Goal: Information Seeking & Learning: Check status

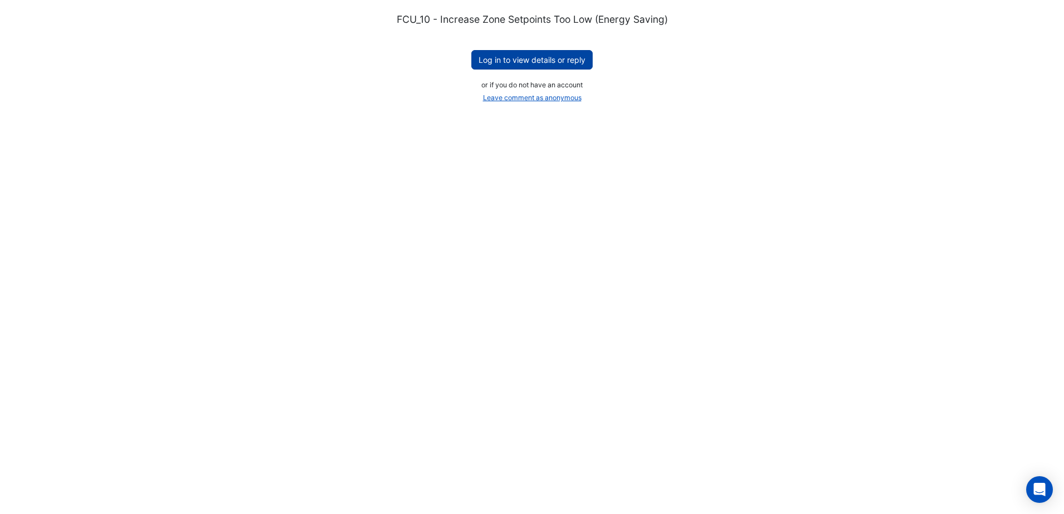
click at [525, 58] on button "Log in to view details or reply" at bounding box center [531, 59] width 121 height 19
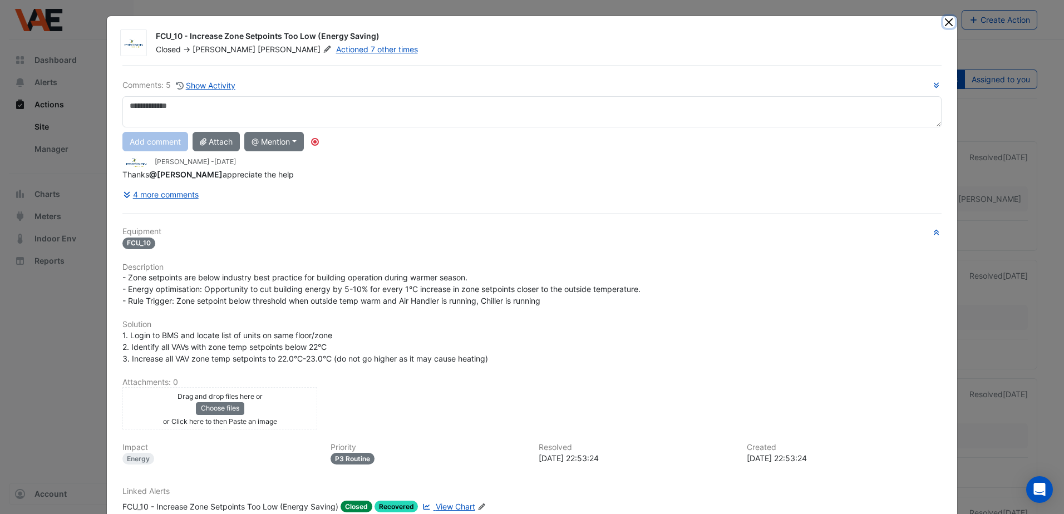
click at [949, 20] on button "Close" at bounding box center [949, 22] width 12 height 12
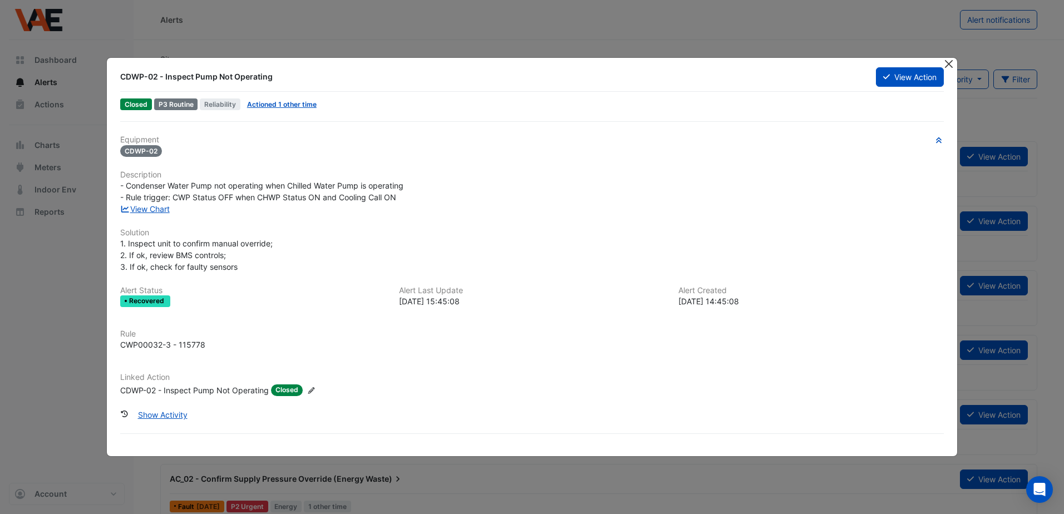
click at [950, 61] on button "Close" at bounding box center [949, 64] width 12 height 12
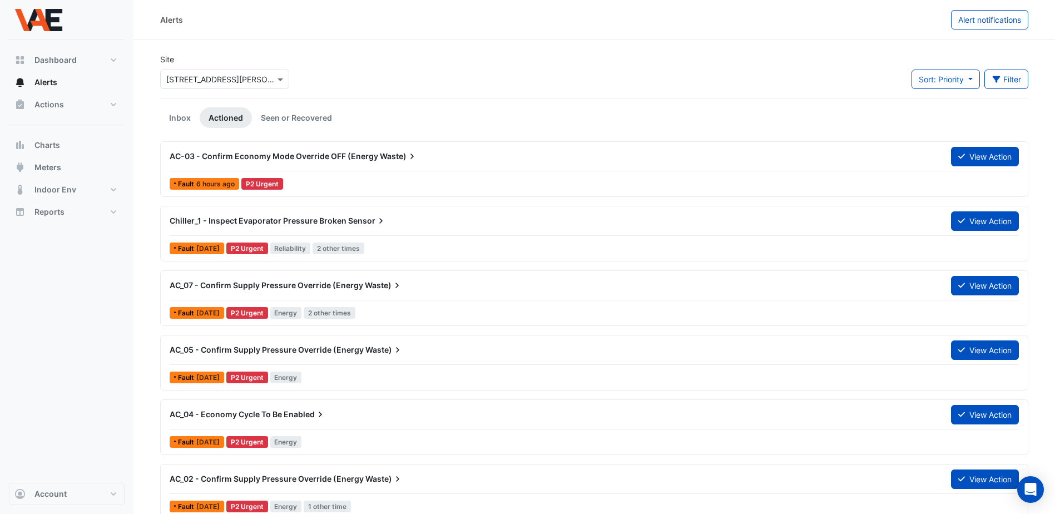
click at [206, 249] on span "[DATE]" at bounding box center [207, 248] width 23 height 8
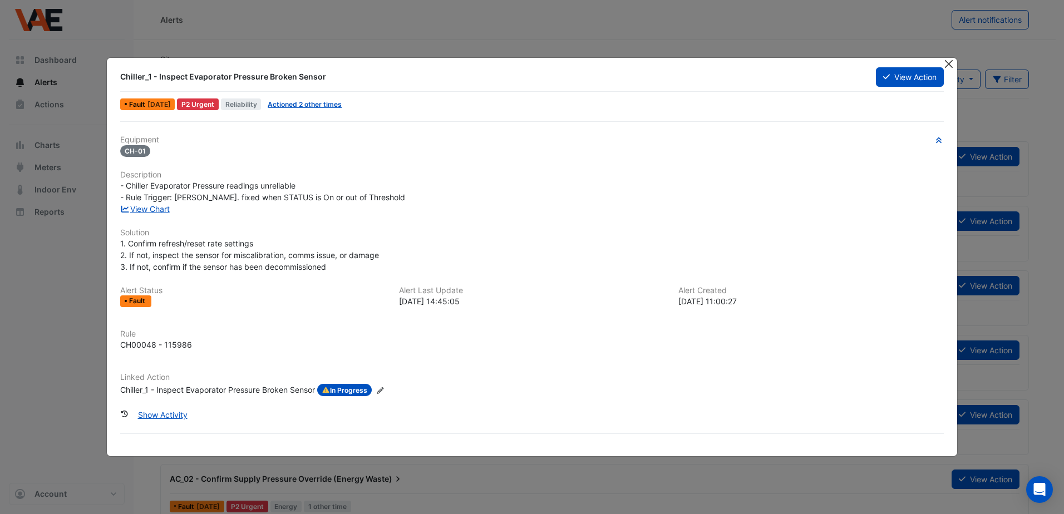
click at [951, 63] on button "Close" at bounding box center [949, 64] width 12 height 12
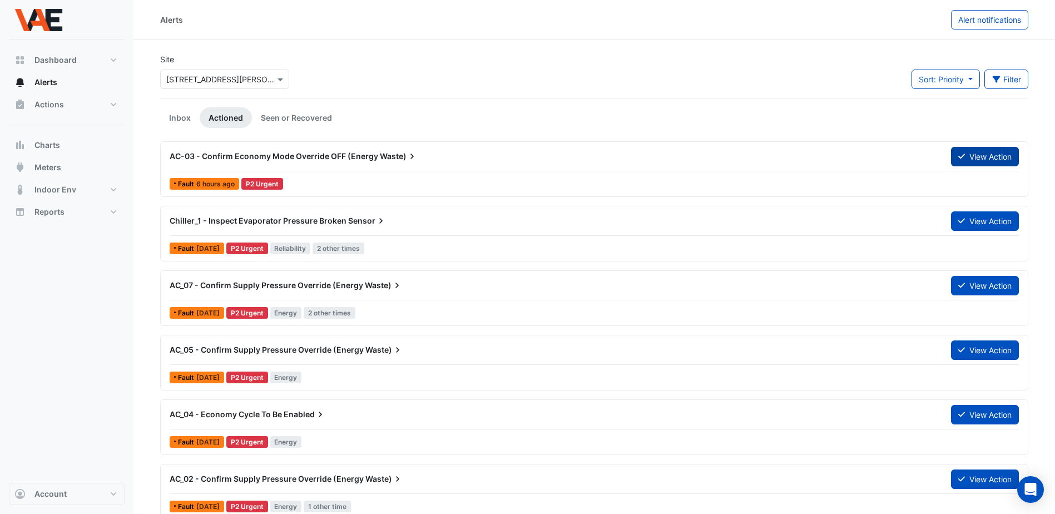
click at [983, 152] on button "View Action" at bounding box center [985, 156] width 68 height 19
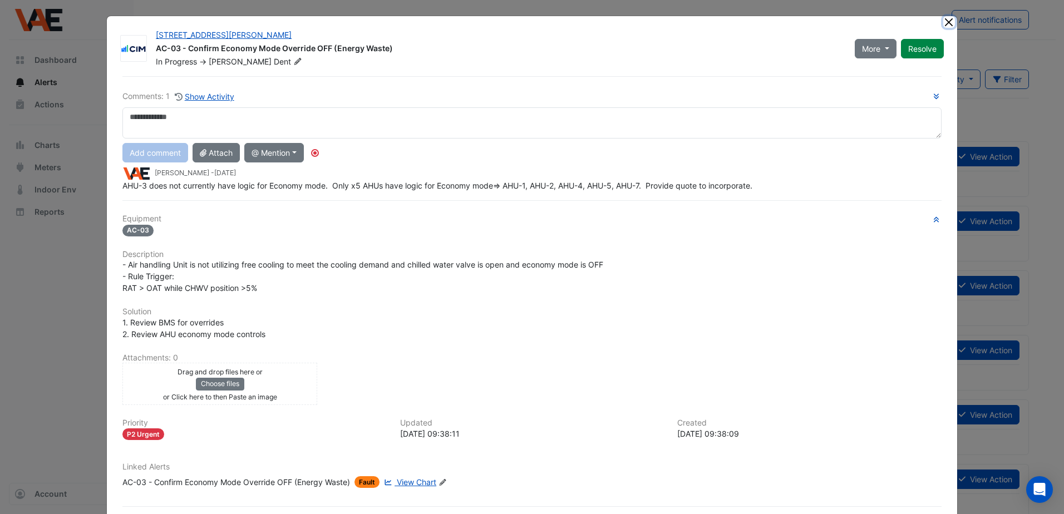
click at [947, 23] on button "Close" at bounding box center [949, 22] width 12 height 12
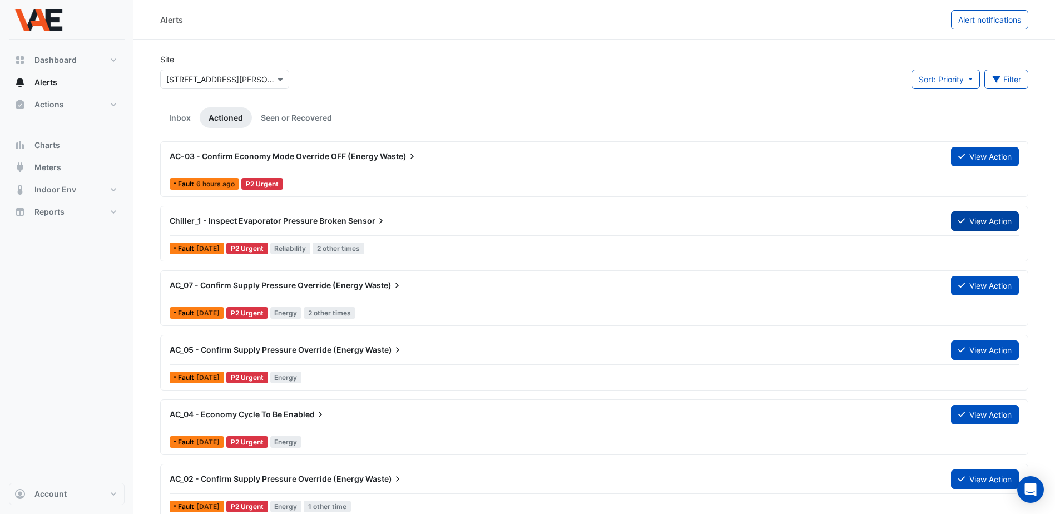
click at [975, 221] on button "View Action" at bounding box center [985, 220] width 68 height 19
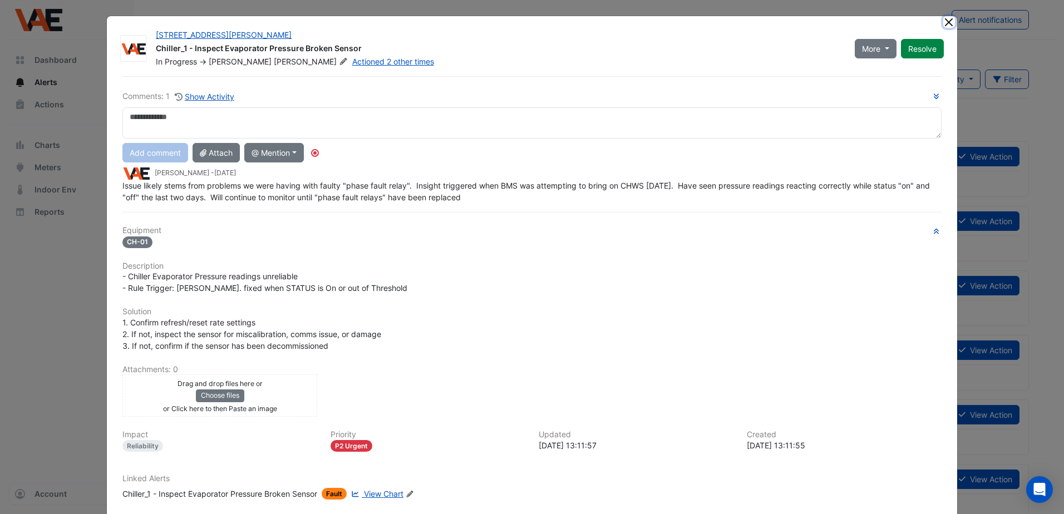
click at [945, 20] on button "Close" at bounding box center [949, 22] width 12 height 12
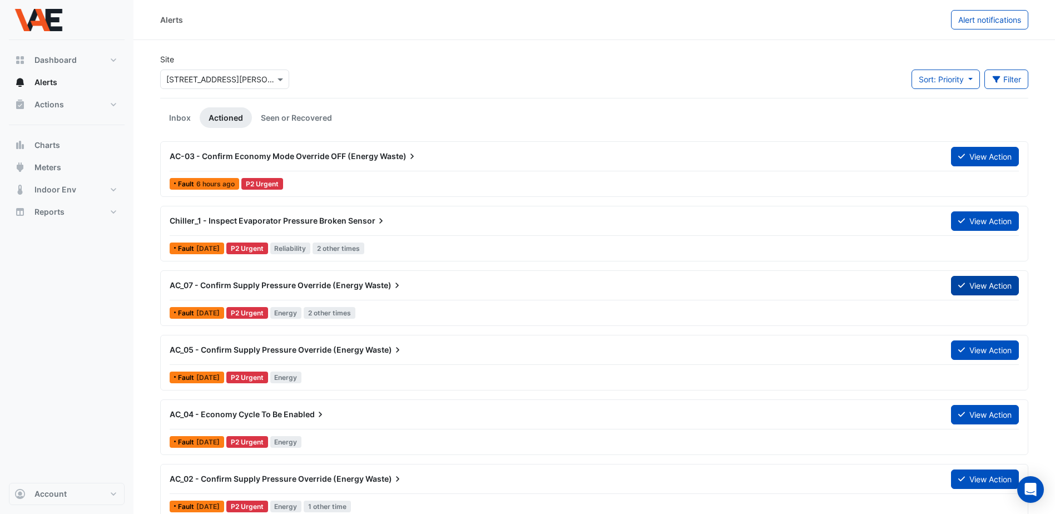
click at [996, 279] on button "View Action" at bounding box center [985, 285] width 68 height 19
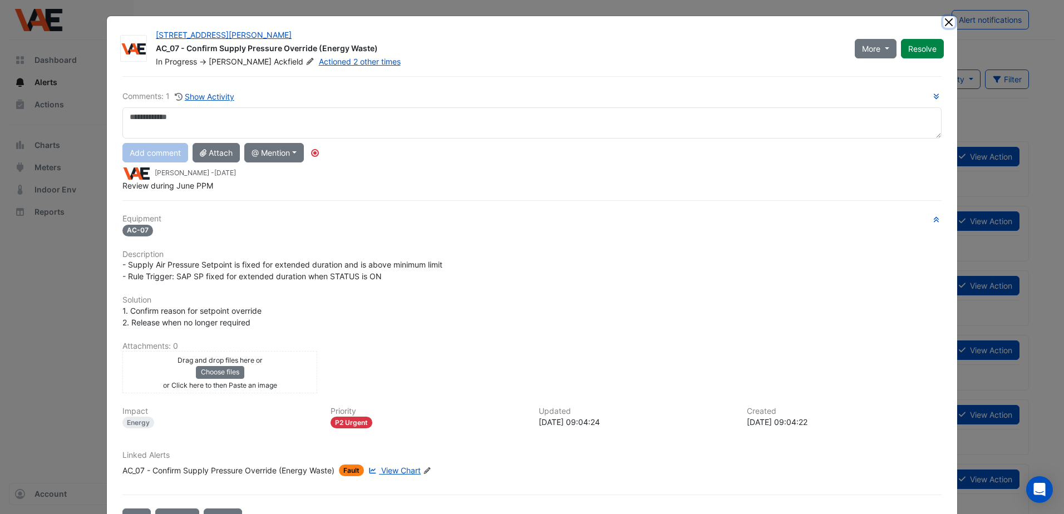
click at [947, 17] on button "Close" at bounding box center [949, 22] width 12 height 12
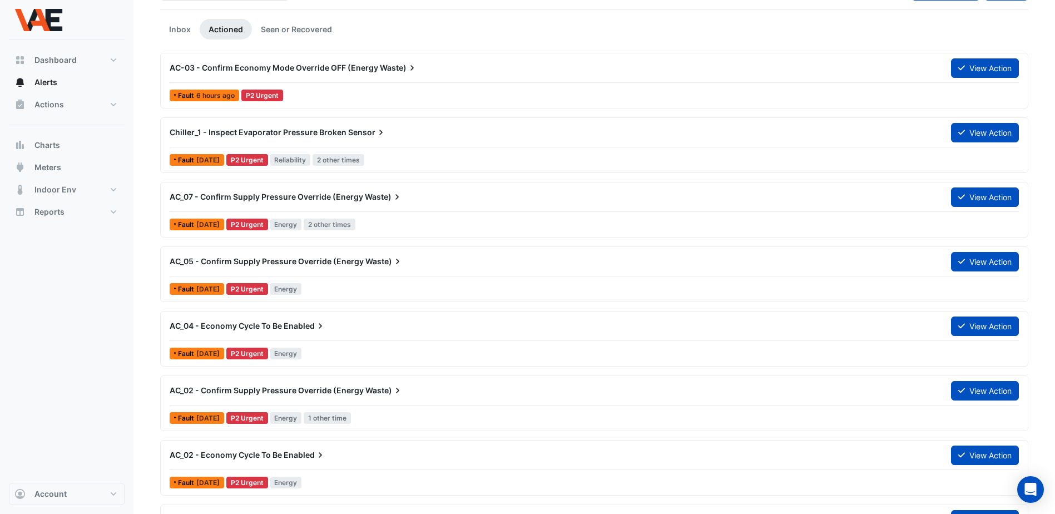
scroll to position [111, 0]
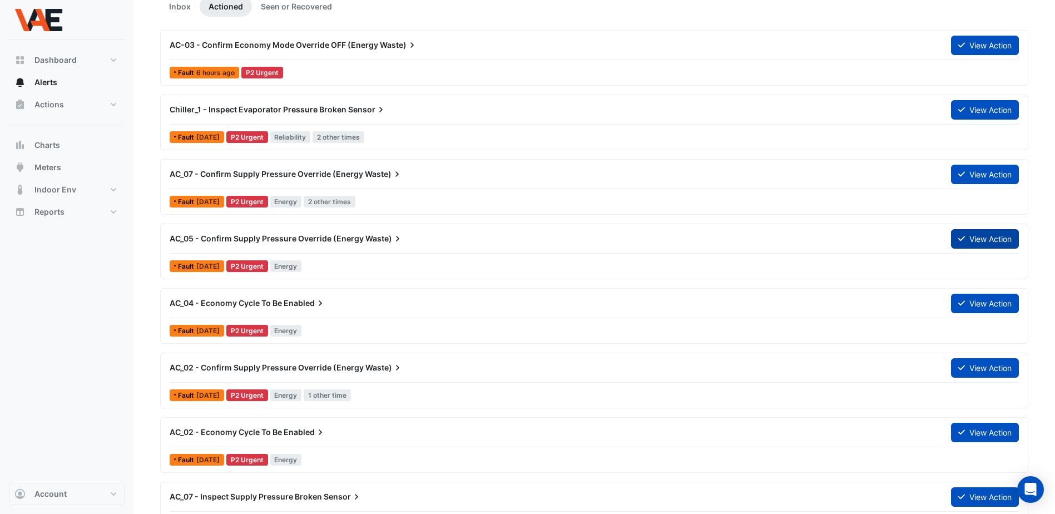
click at [1007, 241] on button "View Action" at bounding box center [985, 238] width 68 height 19
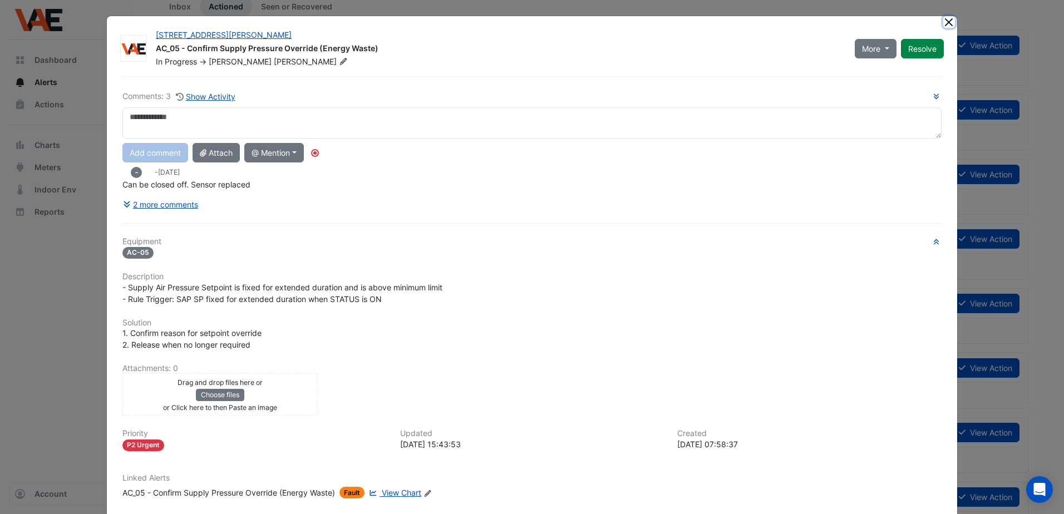
click at [948, 21] on button "Close" at bounding box center [949, 22] width 12 height 12
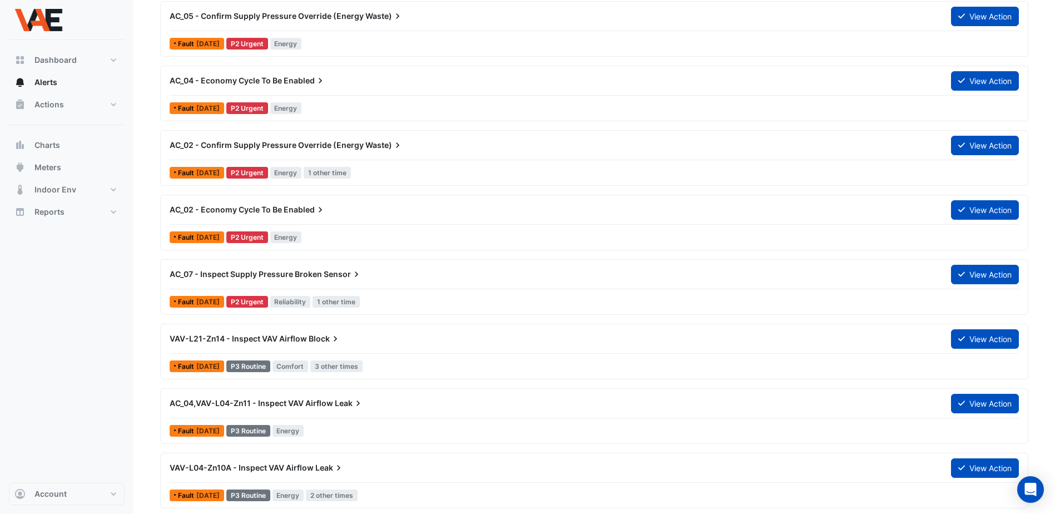
scroll to position [389, 0]
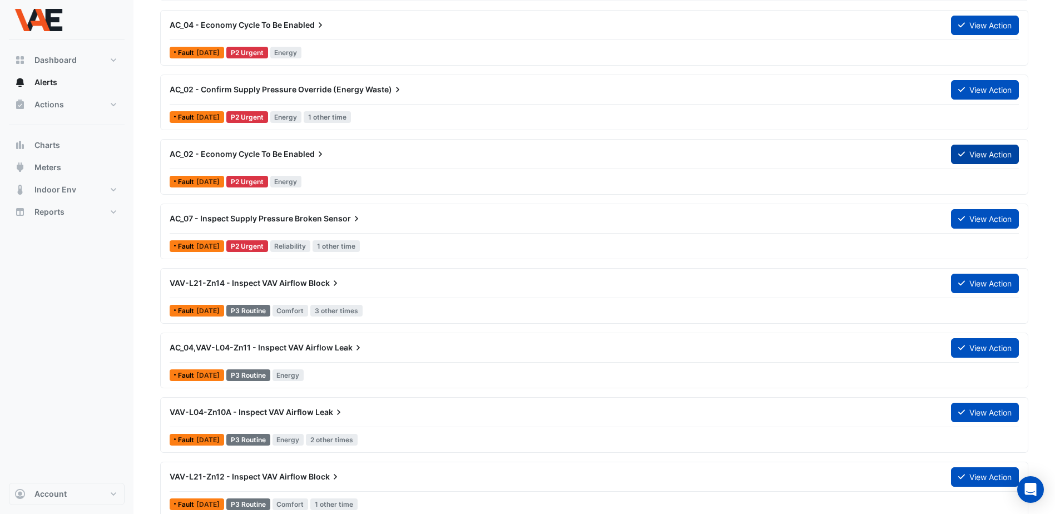
click at [976, 154] on button "View Action" at bounding box center [985, 154] width 68 height 19
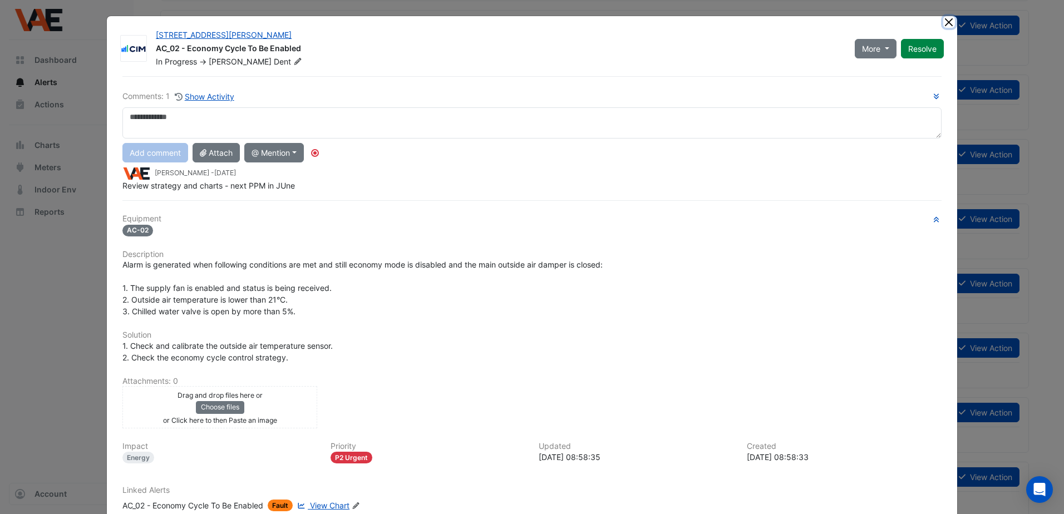
click at [943, 21] on button "Close" at bounding box center [949, 22] width 12 height 12
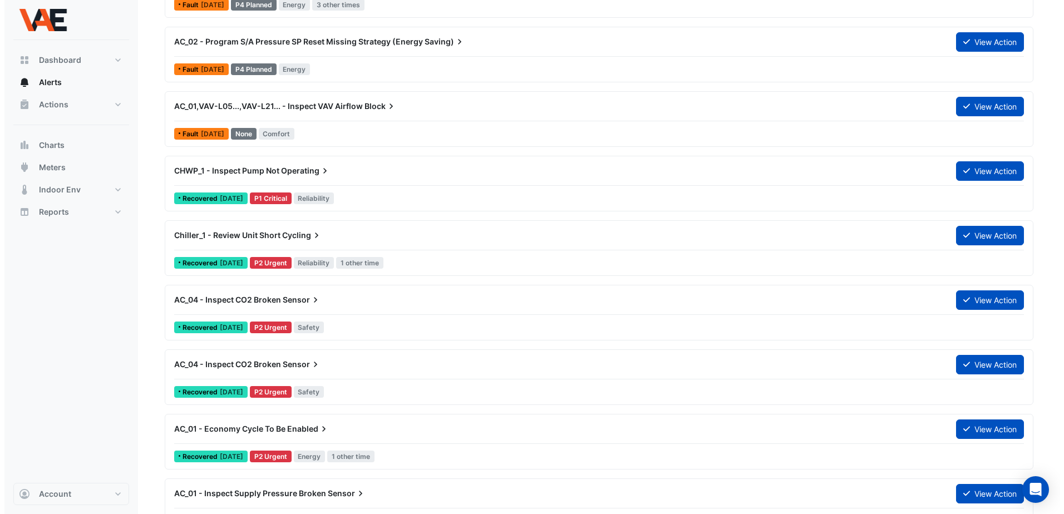
scroll to position [1168, 0]
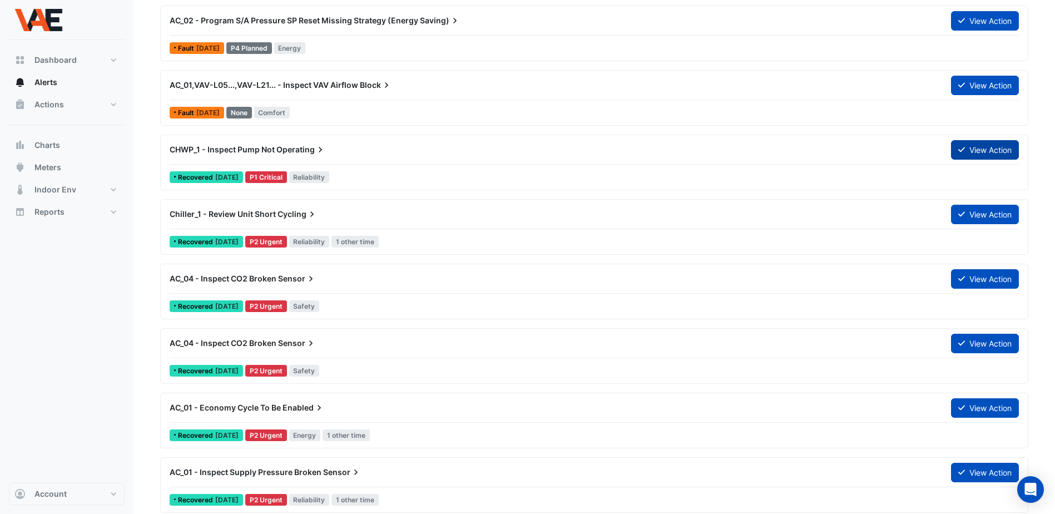
click at [982, 145] on button "View Action" at bounding box center [985, 149] width 68 height 19
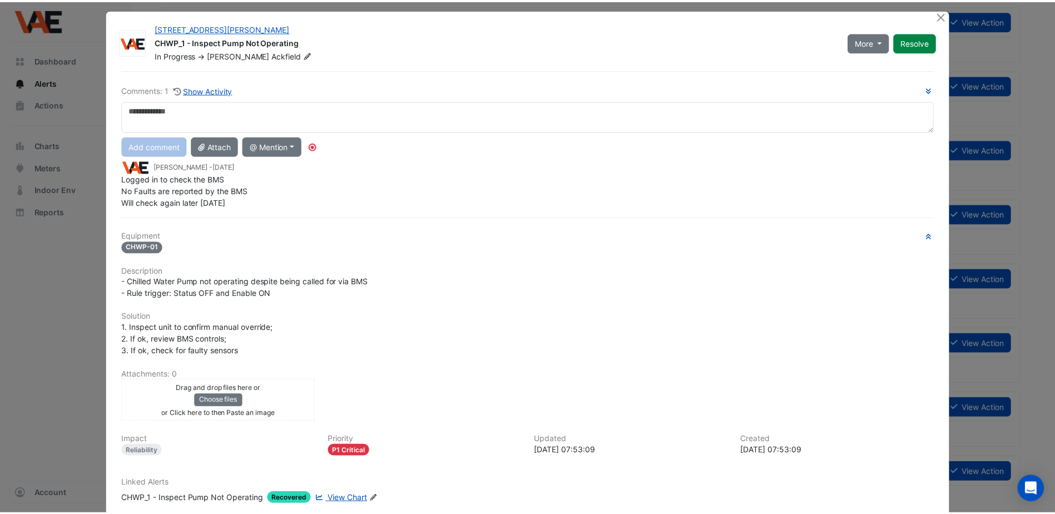
scroll to position [0, 0]
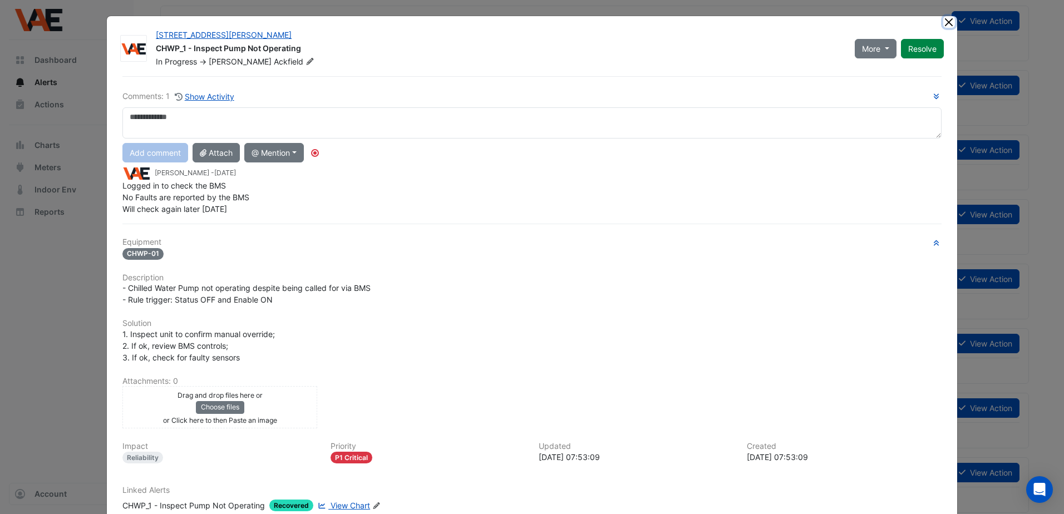
click at [948, 24] on button "Close" at bounding box center [949, 22] width 12 height 12
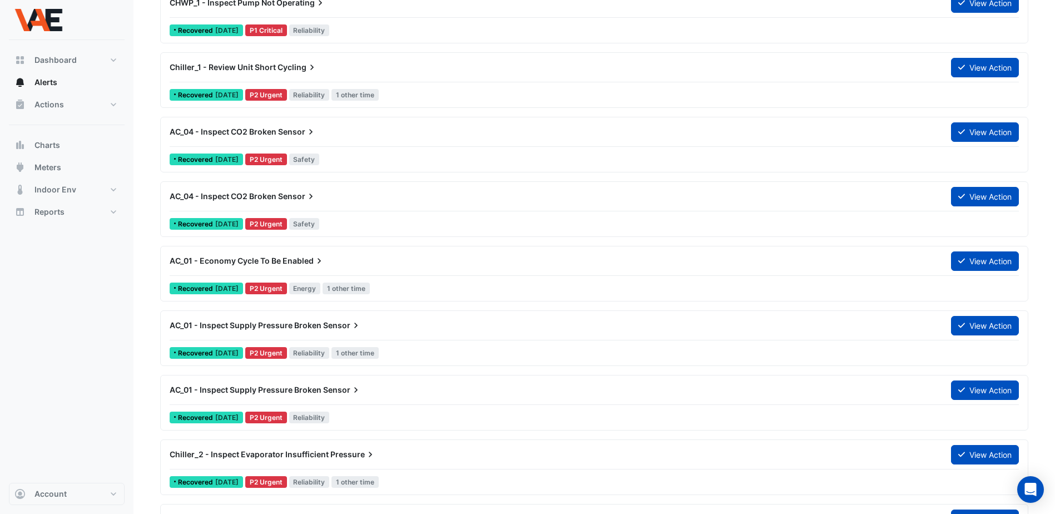
scroll to position [1335, 0]
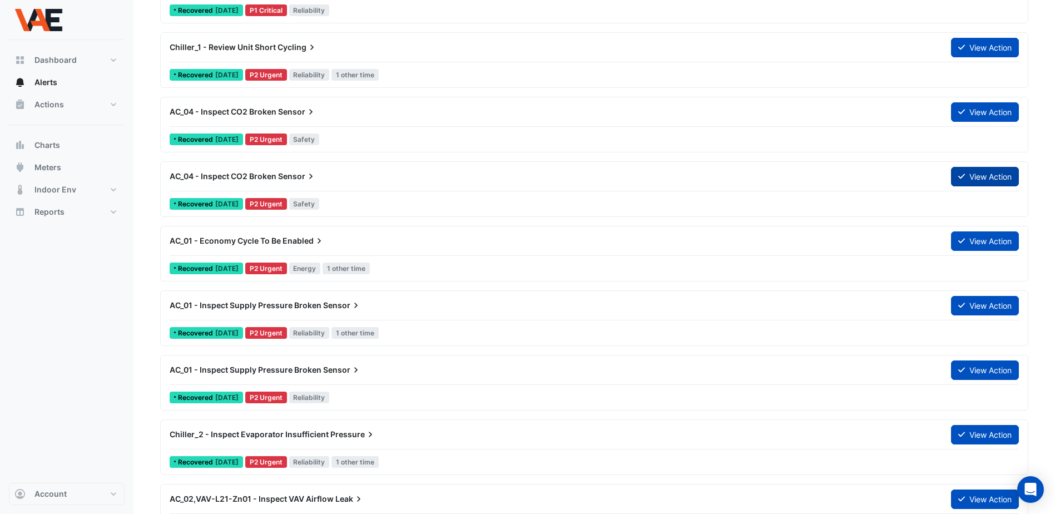
click at [965, 171] on button "View Action" at bounding box center [985, 176] width 68 height 19
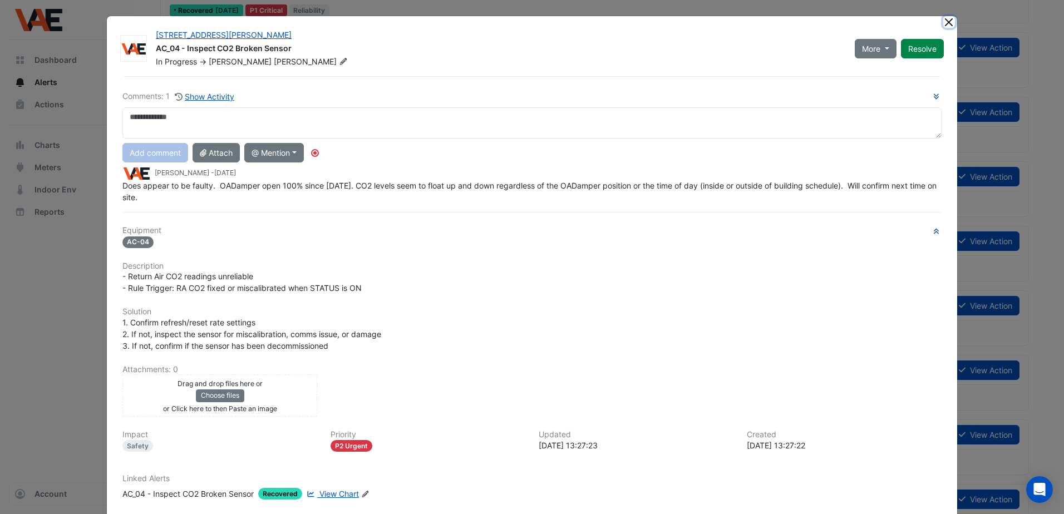
click at [944, 20] on button "Close" at bounding box center [949, 22] width 12 height 12
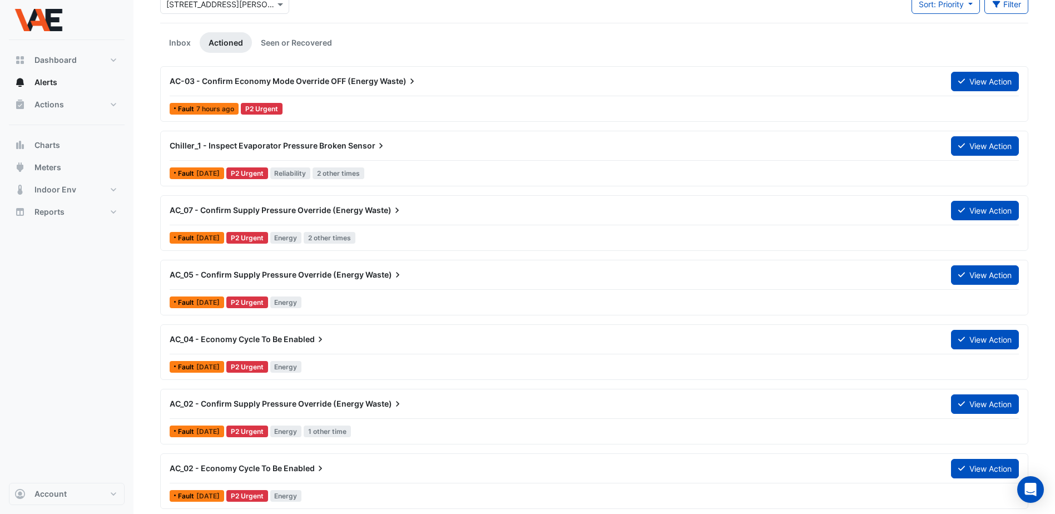
scroll to position [0, 0]
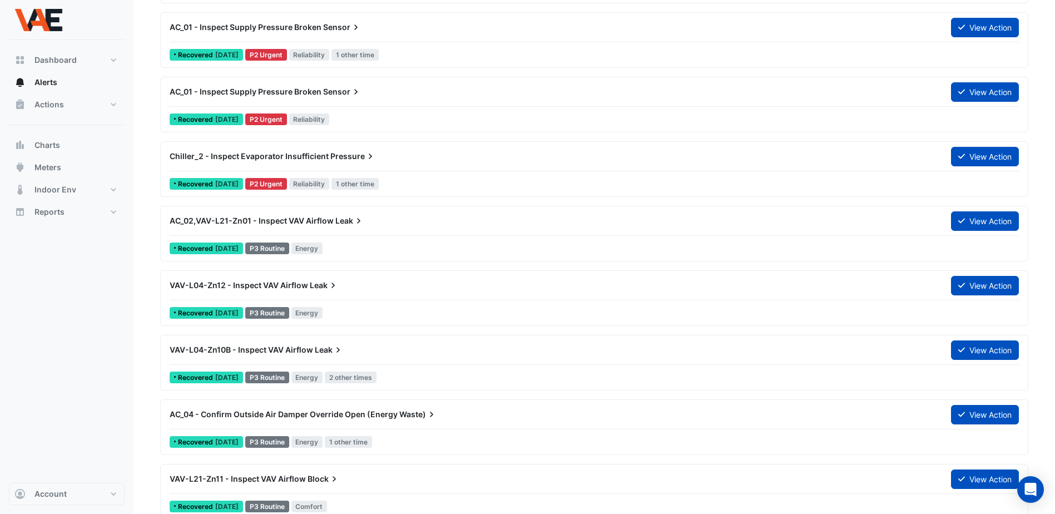
drag, startPoint x: 688, startPoint y: 340, endPoint x: 677, endPoint y: 346, distance: 12.9
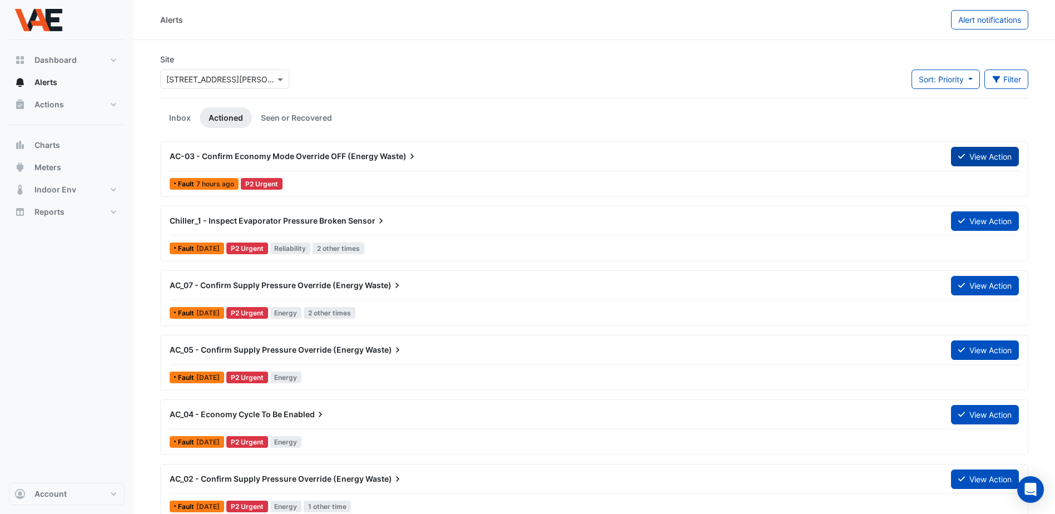
click at [991, 160] on button "View Action" at bounding box center [985, 156] width 68 height 19
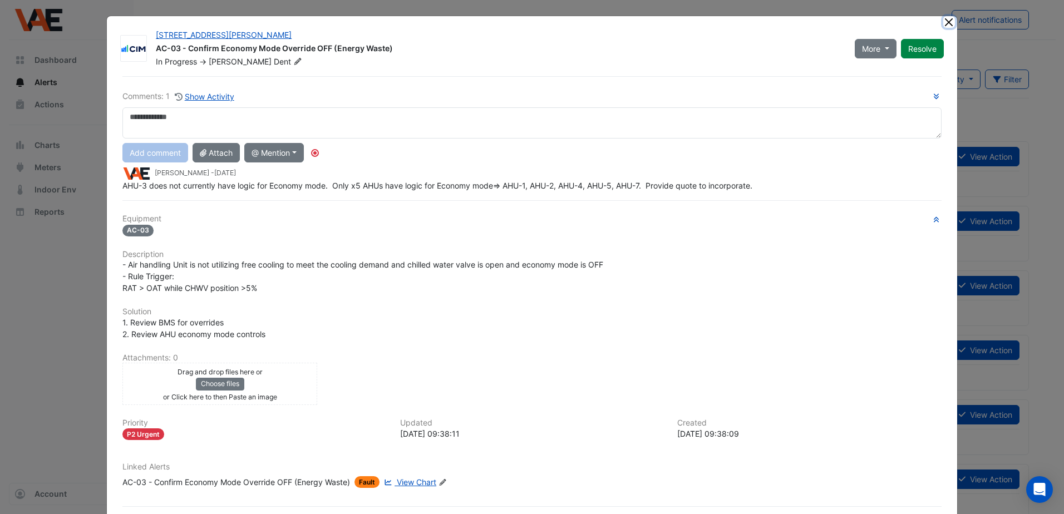
click at [945, 19] on button "Close" at bounding box center [949, 22] width 12 height 12
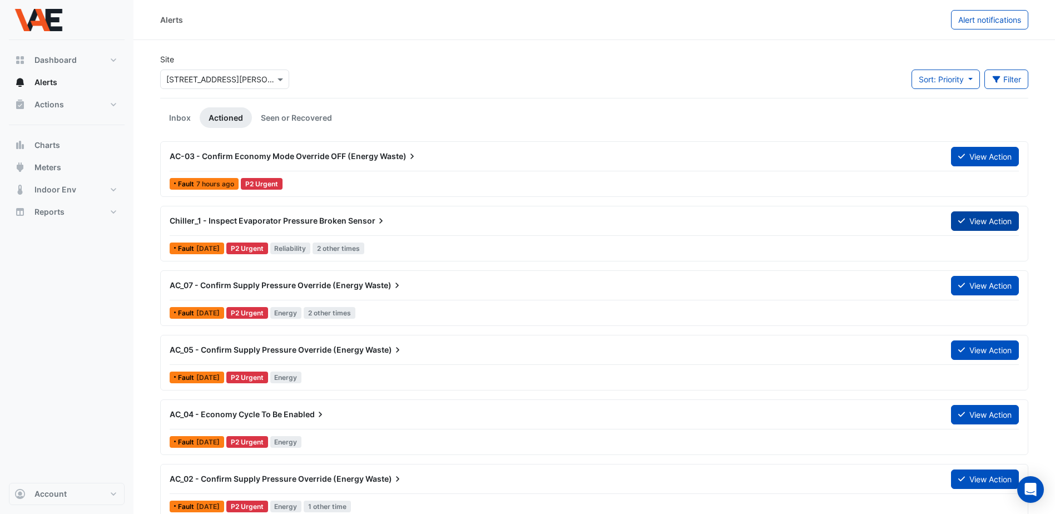
click at [979, 224] on button "View Action" at bounding box center [985, 220] width 68 height 19
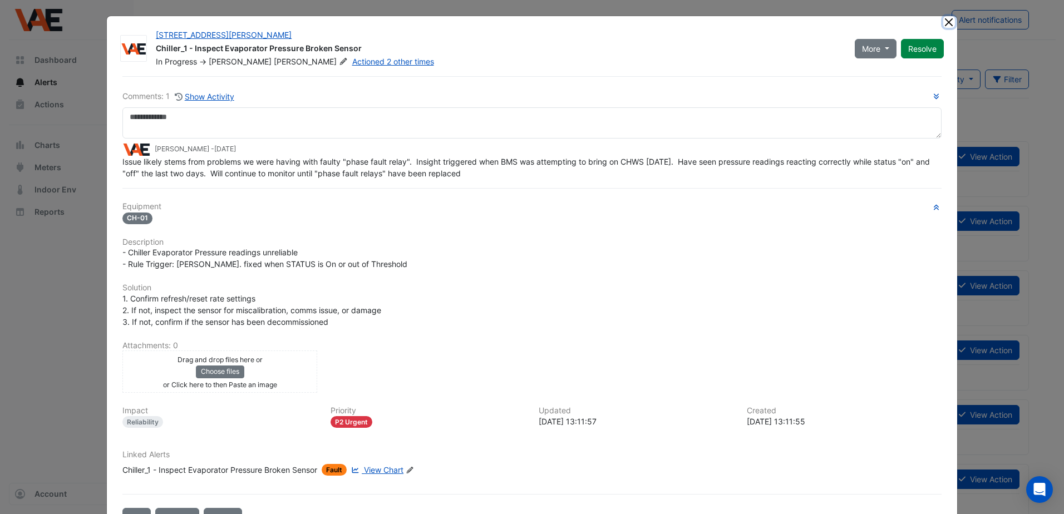
click at [946, 21] on button "Close" at bounding box center [949, 22] width 12 height 12
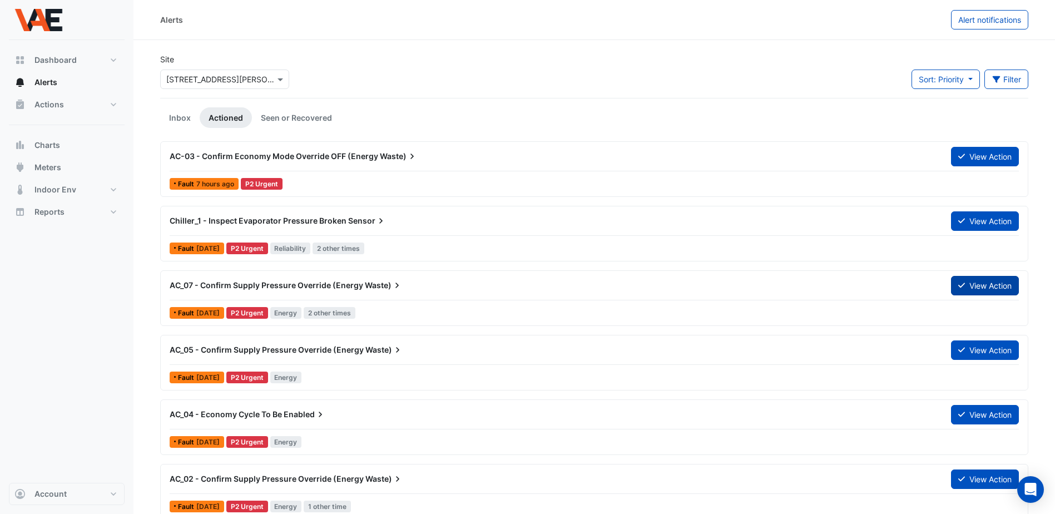
click at [965, 283] on button "View Action" at bounding box center [985, 285] width 68 height 19
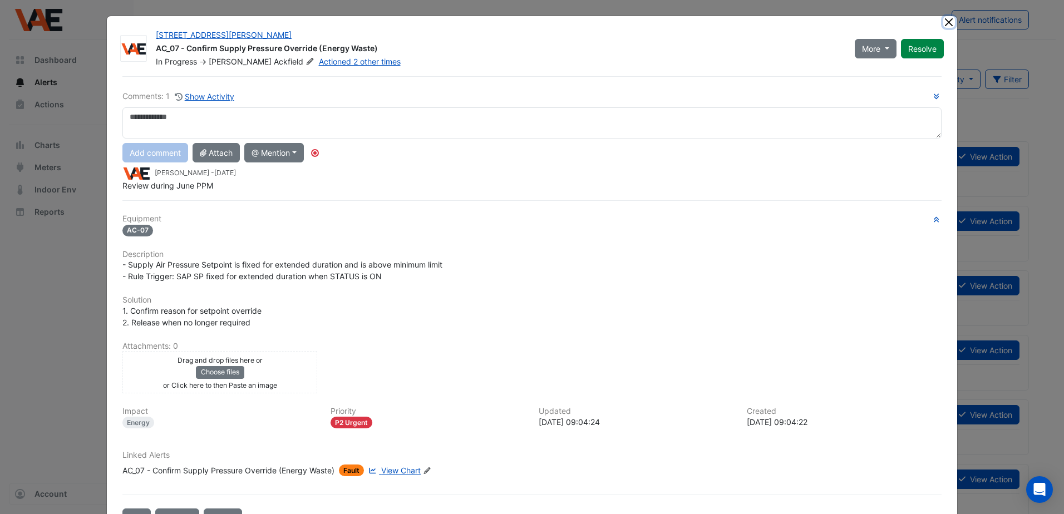
click at [946, 19] on button "Close" at bounding box center [949, 22] width 12 height 12
